Goal: Information Seeking & Learning: Learn about a topic

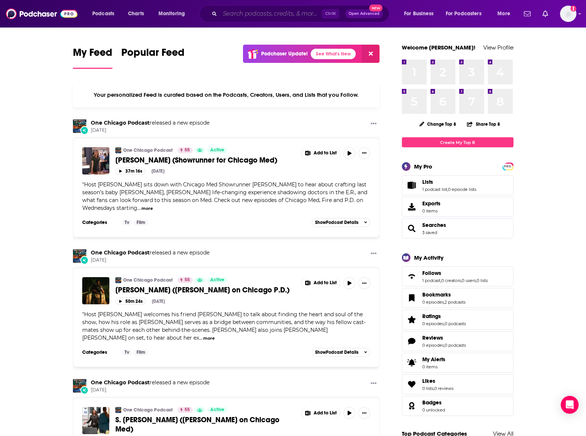
click at [292, 15] on input "Search podcasts, credits, & more..." at bounding box center [271, 14] width 102 height 12
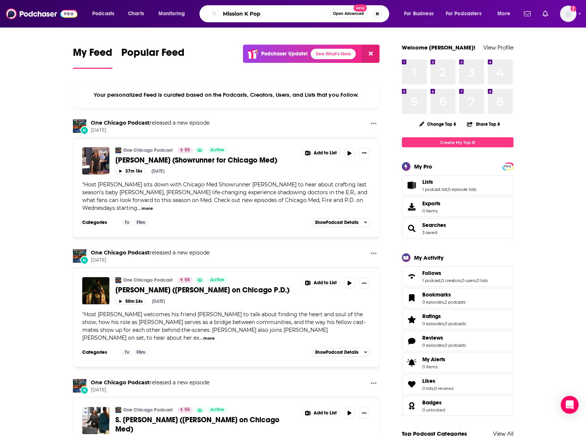
type input "Mission K Pop"
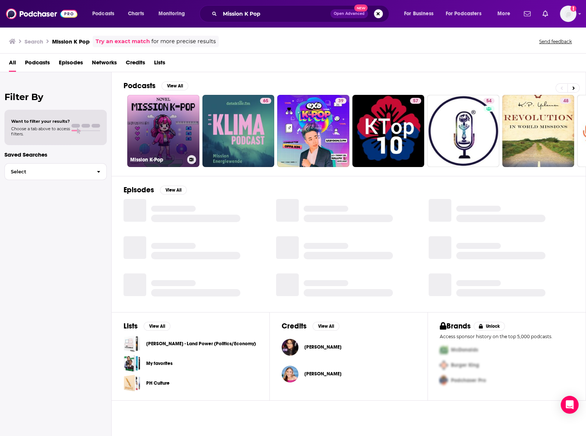
click at [173, 130] on link "Mission K-Pop" at bounding box center [163, 131] width 72 height 72
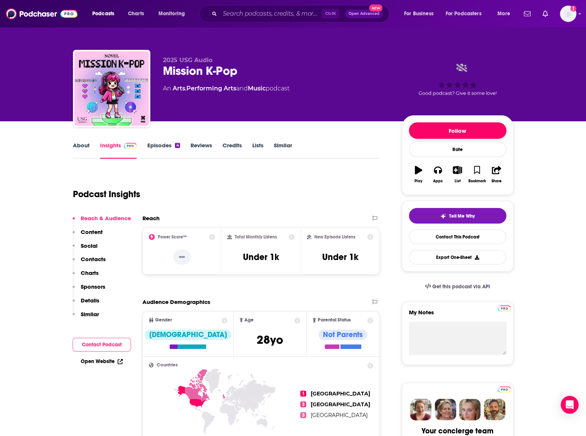
click at [496, 131] on button "Follow" at bounding box center [457, 130] width 97 height 16
click at [146, 12] on link "Charts" at bounding box center [135, 14] width 25 height 12
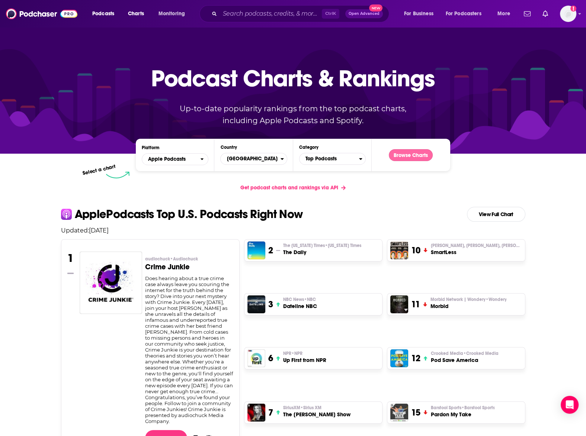
click at [430, 159] on button "Browse Charts" at bounding box center [411, 155] width 44 height 12
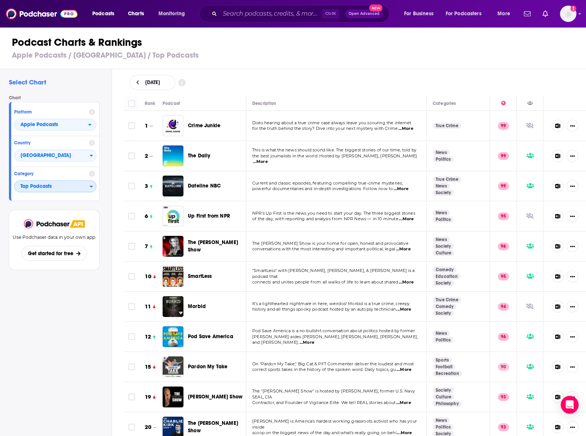
click at [73, 190] on span "Top Podcasts" at bounding box center [52, 186] width 75 height 13
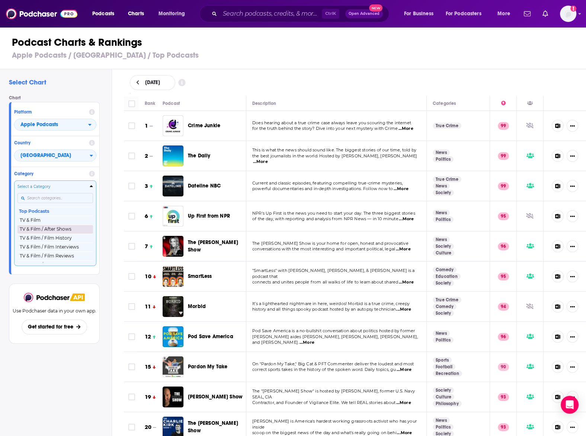
click at [77, 227] on button "TV & Film / After Shows" at bounding box center [55, 229] width 76 height 9
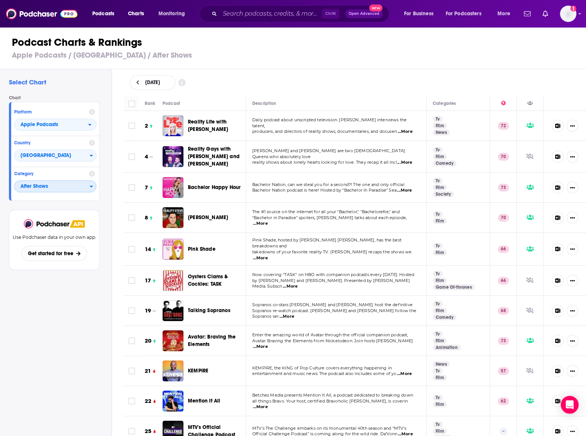
click at [55, 189] on span "After Shows" at bounding box center [52, 186] width 75 height 13
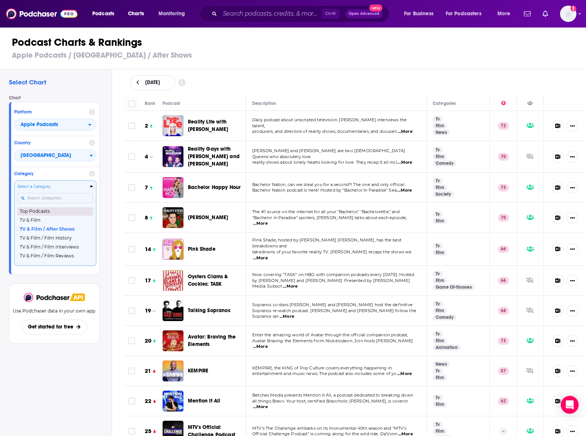
click at [59, 210] on button "Top Podcasts" at bounding box center [55, 211] width 76 height 9
